Goal: Check status: Check status

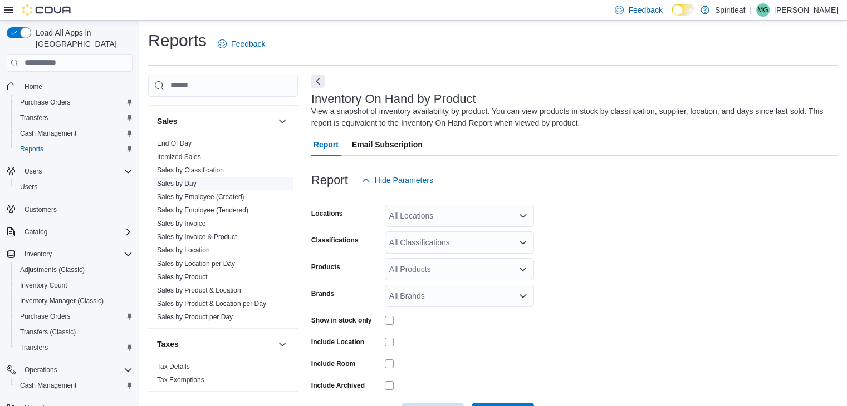
click at [196, 184] on link "Sales by Day" at bounding box center [177, 184] width 40 height 8
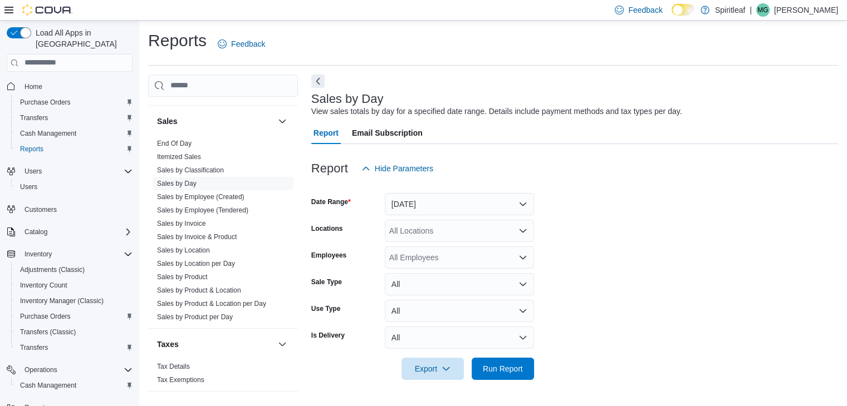
scroll to position [4, 0]
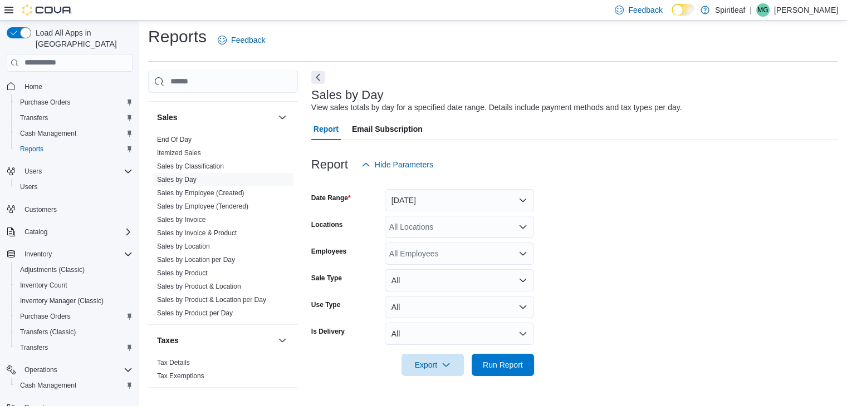
click at [454, 223] on div "All Locations" at bounding box center [459, 227] width 149 height 22
type input "***"
click at [466, 243] on span "588 - [GEOGRAPHIC_DATA][PERSON_NAME] ([GEOGRAPHIC_DATA])" at bounding box center [552, 245] width 254 height 11
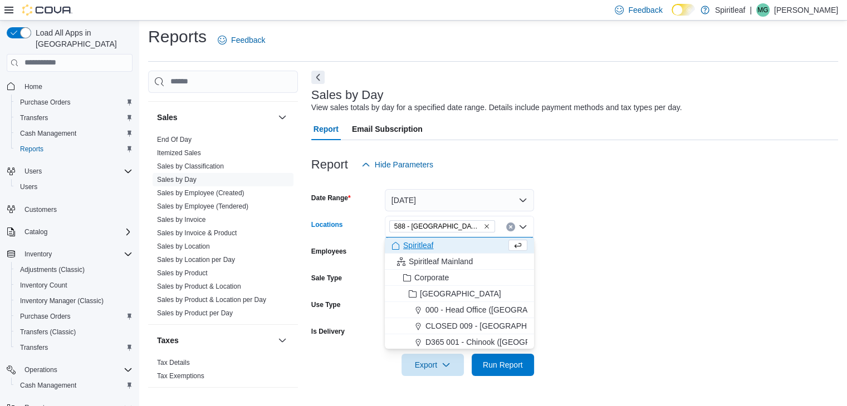
click at [746, 267] on form "Date Range [DATE] Locations 588 - [GEOGRAPHIC_DATA][PERSON_NAME] ([GEOGRAPHIC_D…" at bounding box center [574, 276] width 526 height 200
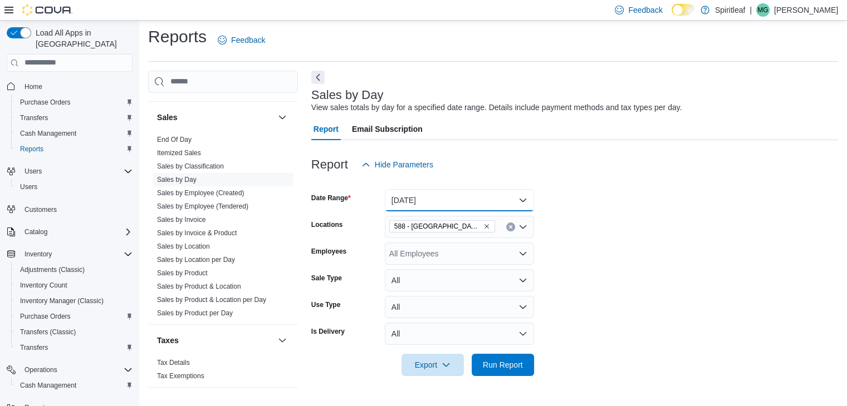
click at [458, 198] on button "[DATE]" at bounding box center [459, 200] width 149 height 22
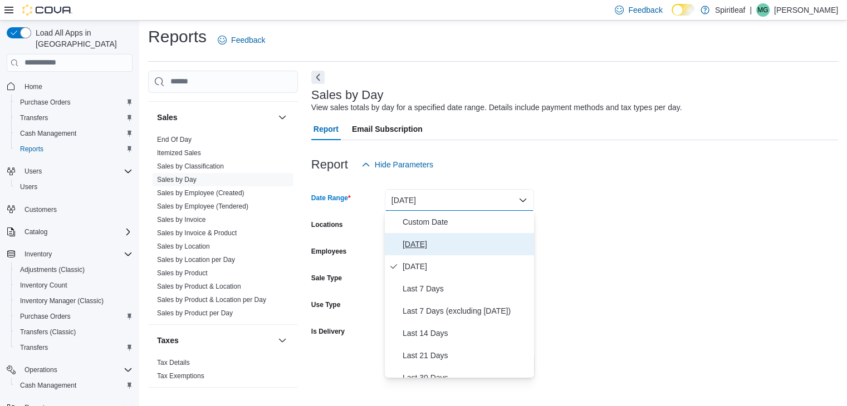
click at [416, 244] on span "[DATE]" at bounding box center [465, 244] width 127 height 13
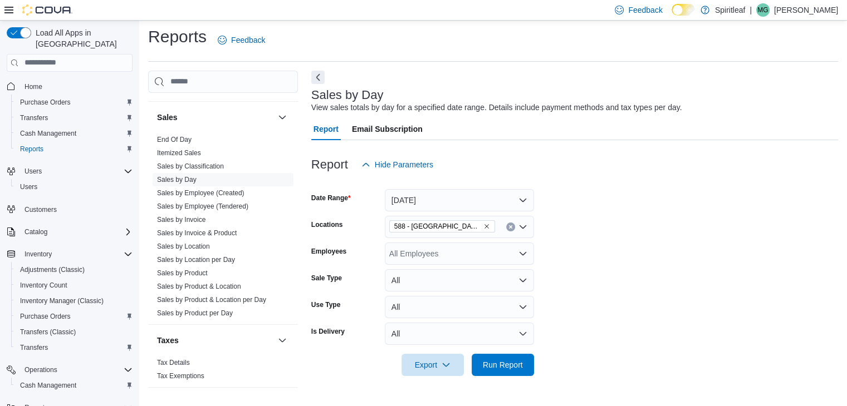
click at [708, 243] on form "Date Range [DATE] Locations 588 - [GEOGRAPHIC_DATA][PERSON_NAME] ([GEOGRAPHIC_D…" at bounding box center [574, 276] width 526 height 200
click at [490, 359] on span "Run Report" at bounding box center [503, 364] width 40 height 11
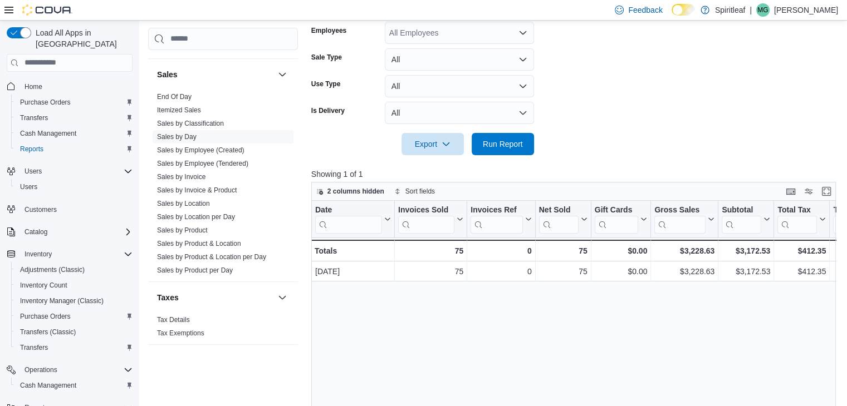
scroll to position [227, 0]
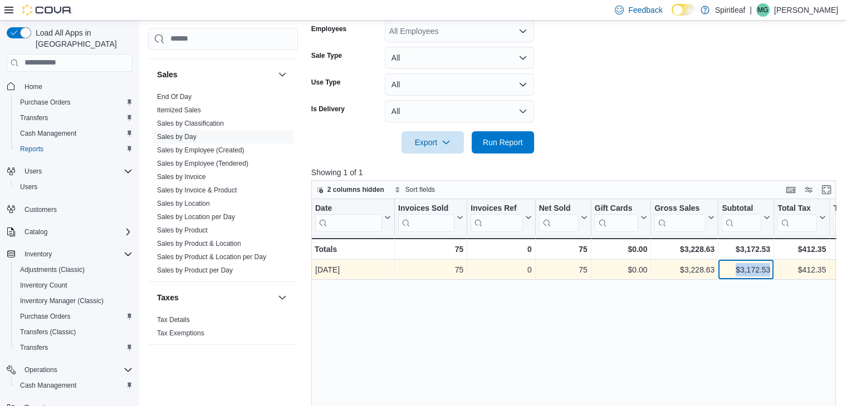
drag, startPoint x: 730, startPoint y: 265, endPoint x: 772, endPoint y: 272, distance: 42.3
click at [772, 272] on div "$3,172.53 - Subtotal, column 7, row 1" at bounding box center [746, 270] width 56 height 20
copy div "$3,172.53"
